Goal: Transaction & Acquisition: Purchase product/service

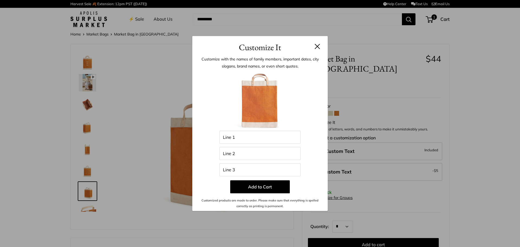
scroll to position [35, 0]
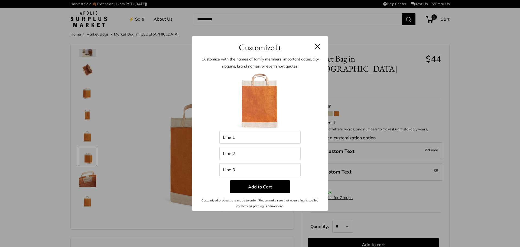
click at [379, 73] on div "Customize It Customize with the names of family members, important dates, city …" at bounding box center [260, 123] width 520 height 247
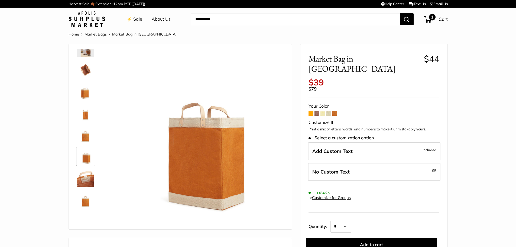
click at [426, 16] on span "1" at bounding box center [427, 19] width 7 height 6
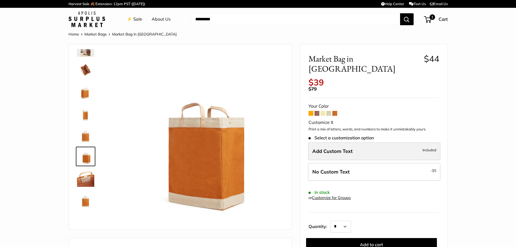
click at [336, 148] on span "Add Custom Text" at bounding box center [332, 151] width 40 height 6
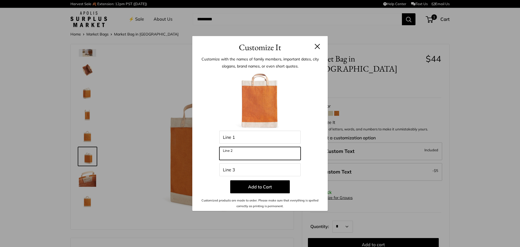
click at [245, 154] on input "Line 2" at bounding box center [259, 153] width 81 height 13
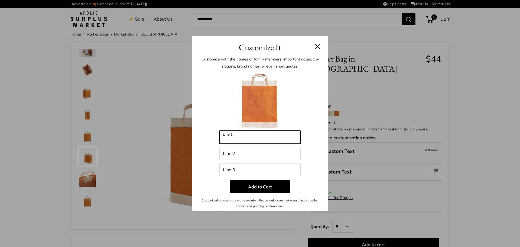
click at [249, 138] on input "Line 1" at bounding box center [259, 136] width 81 height 13
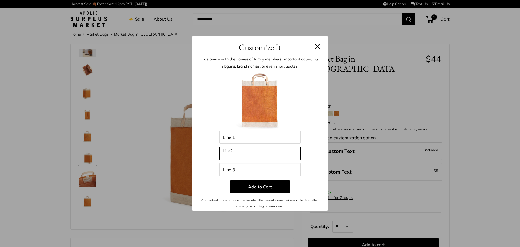
click at [235, 153] on input "Line 2" at bounding box center [259, 153] width 81 height 13
click at [439, 193] on div "Customize It Customize with the names of family members, important dates, city …" at bounding box center [260, 123] width 520 height 247
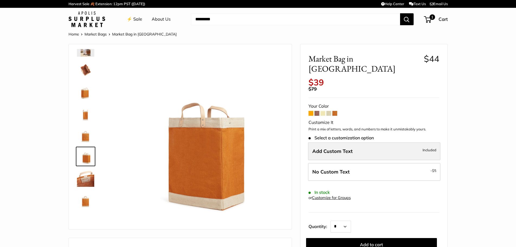
click at [337, 142] on label "Add Custom Text Included" at bounding box center [374, 151] width 132 height 18
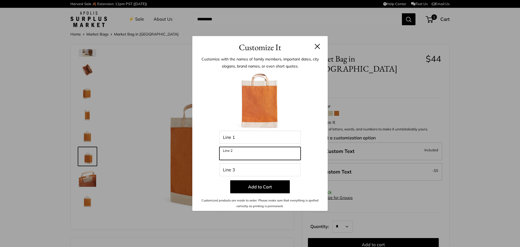
click at [257, 153] on input "Line 2" at bounding box center [259, 153] width 81 height 13
type input "******"
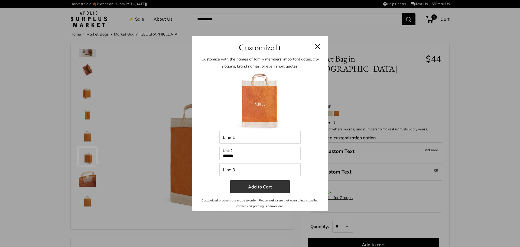
click at [262, 187] on button "Add to Cart" at bounding box center [260, 186] width 60 height 13
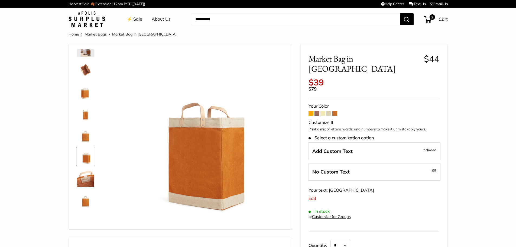
click at [136, 17] on link "⚡️ Sale" at bounding box center [134, 19] width 15 height 8
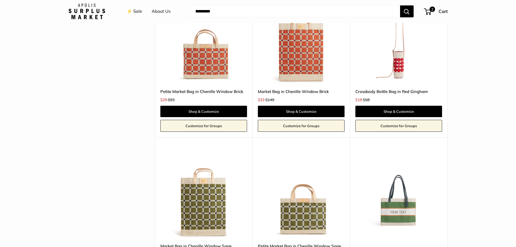
scroll to position [1110, 0]
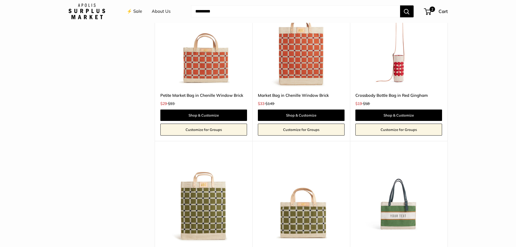
click at [0, 0] on img at bounding box center [0, 0] width 0 height 0
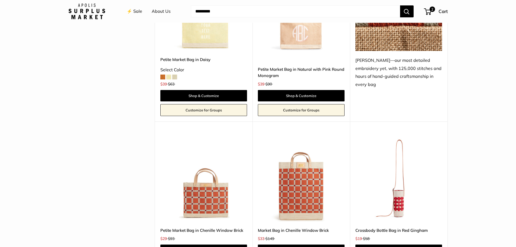
scroll to position [975, 0]
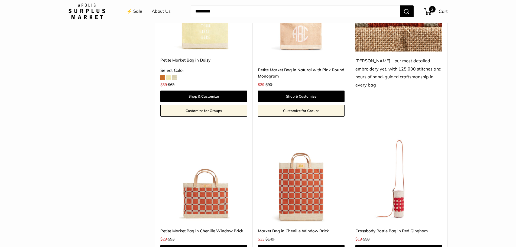
click at [439, 11] on span "Cart" at bounding box center [442, 11] width 9 height 6
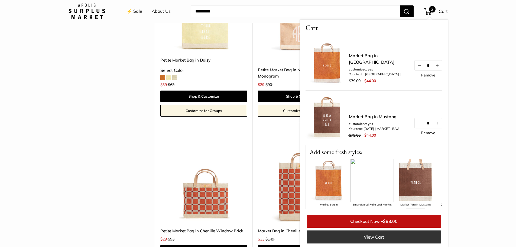
click at [380, 234] on link "View Cart" at bounding box center [374, 236] width 134 height 13
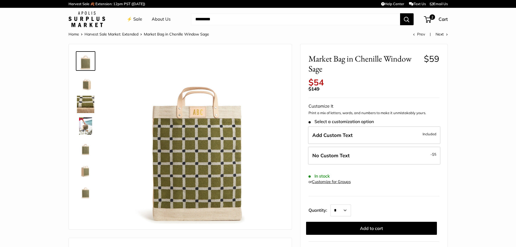
click at [84, 107] on img at bounding box center [85, 104] width 17 height 17
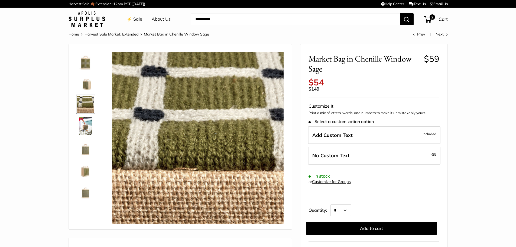
click at [82, 84] on img at bounding box center [85, 82] width 17 height 17
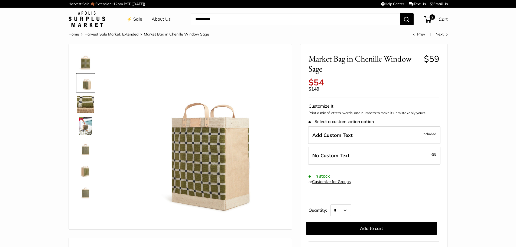
click at [83, 68] on img at bounding box center [85, 60] width 17 height 17
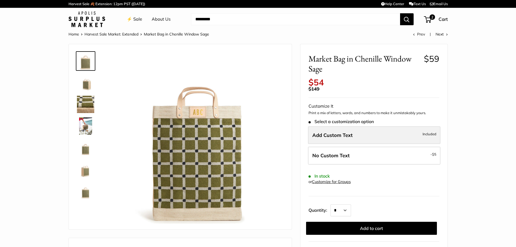
click at [327, 139] on label "Add Custom Text Included" at bounding box center [374, 135] width 132 height 18
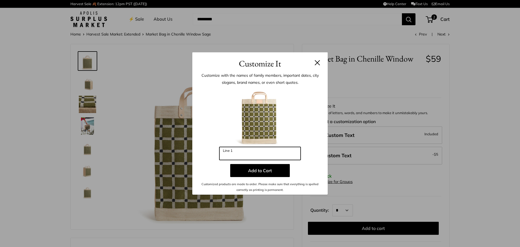
click at [252, 153] on input "Line 1" at bounding box center [259, 153] width 81 height 13
type input "***"
click at [317, 64] on button at bounding box center [317, 62] width 5 height 5
